Goal: Find specific page/section: Find specific page/section

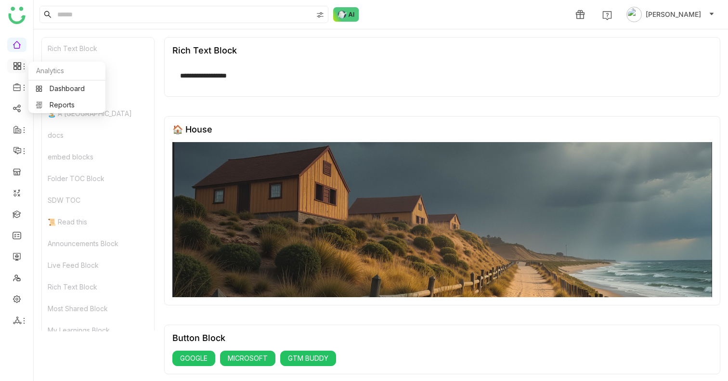
click at [24, 66] on icon at bounding box center [24, 67] width 1 height 6
click at [64, 105] on link "Reports" at bounding box center [67, 105] width 63 height 7
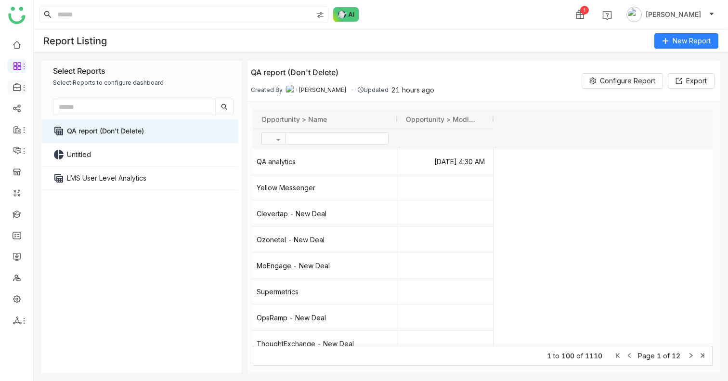
click at [17, 85] on icon at bounding box center [16, 87] width 7 height 8
click at [17, 61] on li at bounding box center [16, 66] width 19 height 14
click at [19, 67] on icon at bounding box center [17, 66] width 9 height 9
click at [62, 92] on link "Dashboard" at bounding box center [67, 88] width 63 height 7
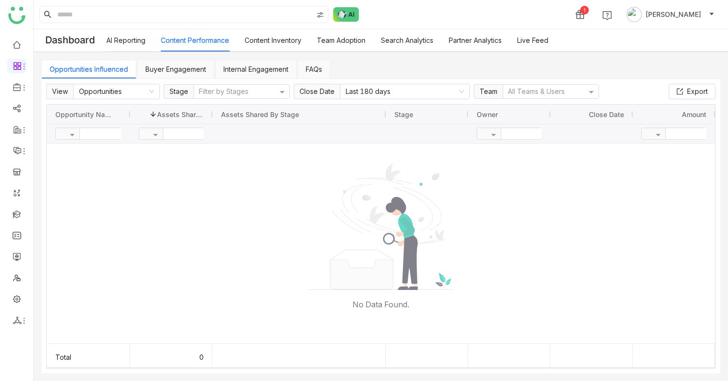
click at [408, 44] on link "Search Analytics" at bounding box center [407, 40] width 53 height 8
